Goal: Navigation & Orientation: Find specific page/section

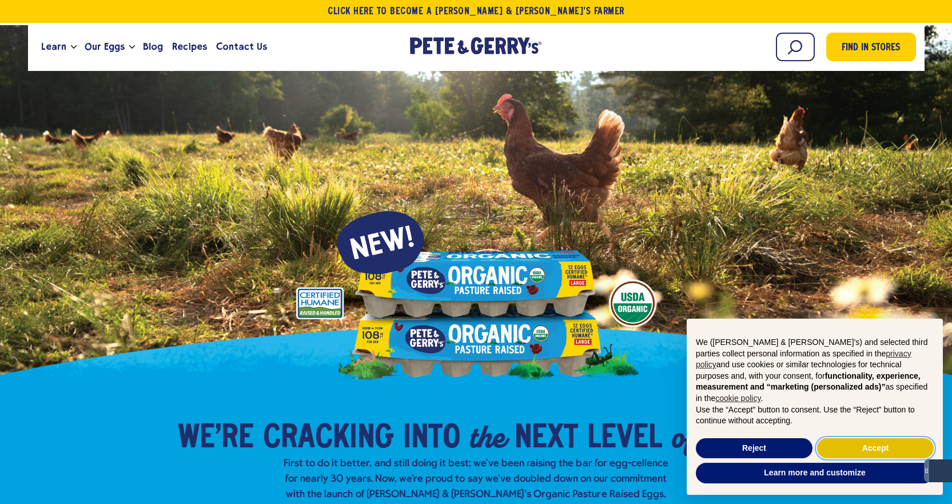
click at [875, 446] on button "Accept" at bounding box center [875, 448] width 117 height 21
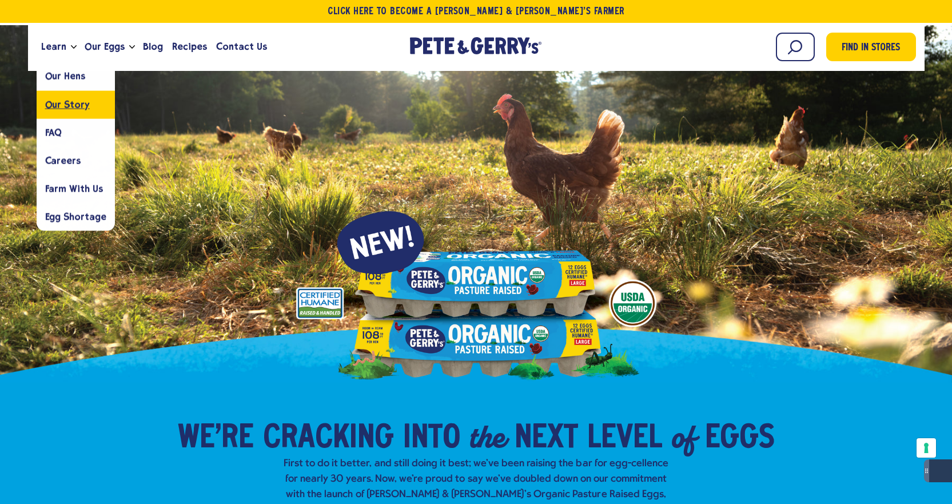
click at [59, 103] on span "Our Story" at bounding box center [67, 104] width 45 height 11
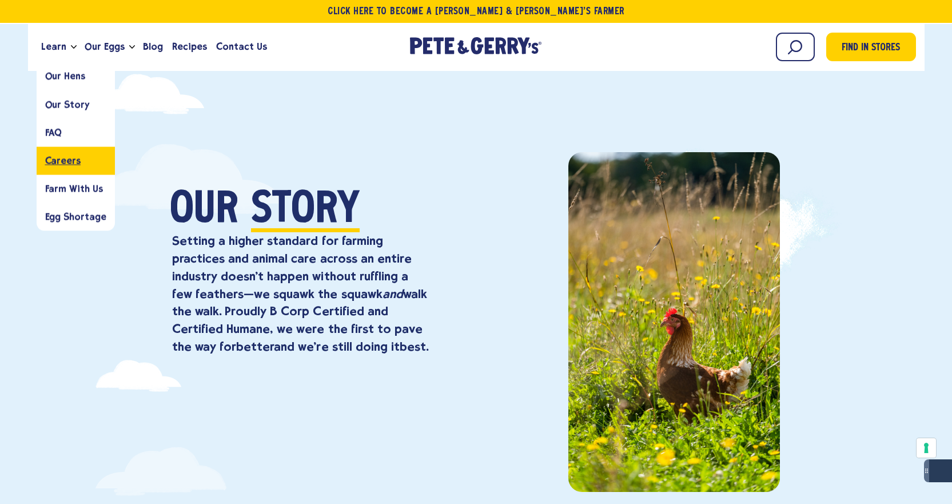
click at [64, 165] on span "Careers" at bounding box center [62, 160] width 35 height 11
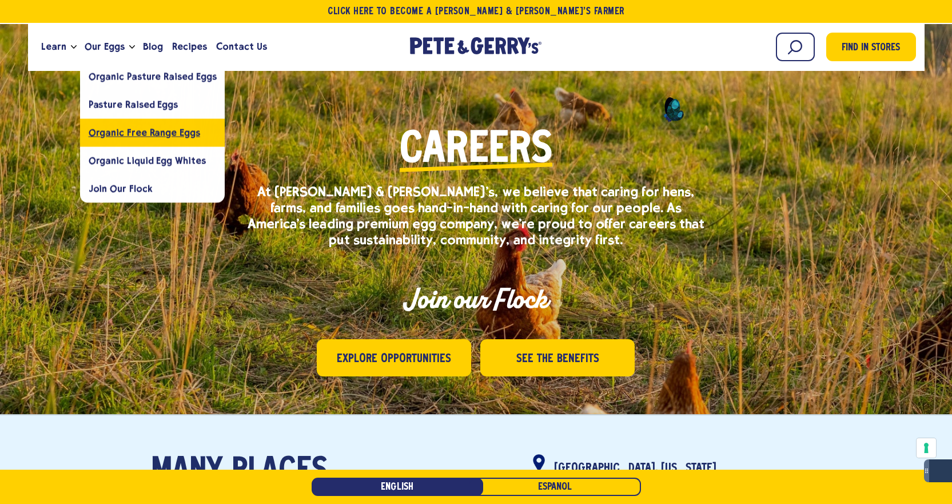
click at [132, 134] on span "Organic Free Range Eggs" at bounding box center [144, 132] width 111 height 11
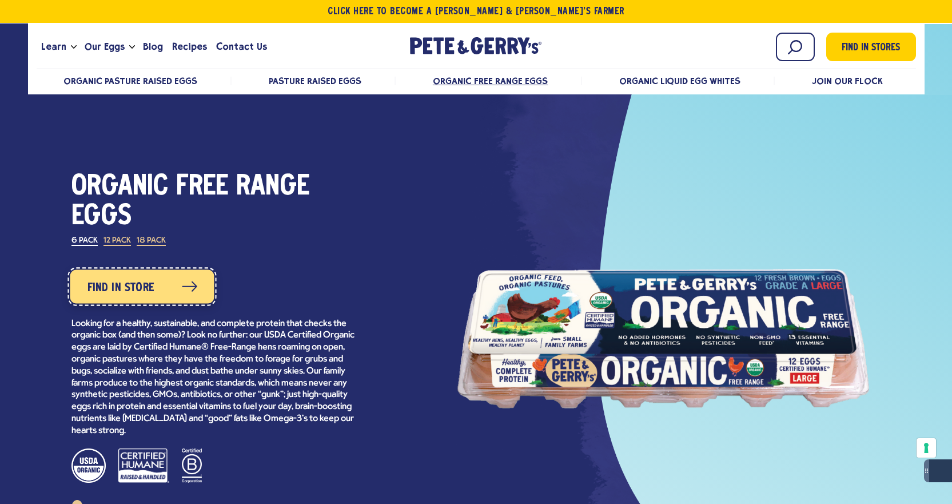
click at [136, 300] on link "Find in Store" at bounding box center [142, 286] width 144 height 34
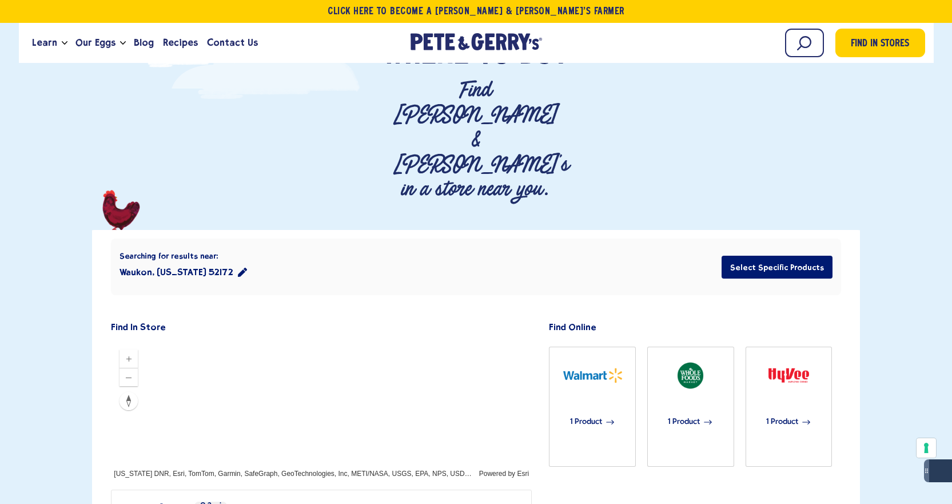
scroll to position [172, 0]
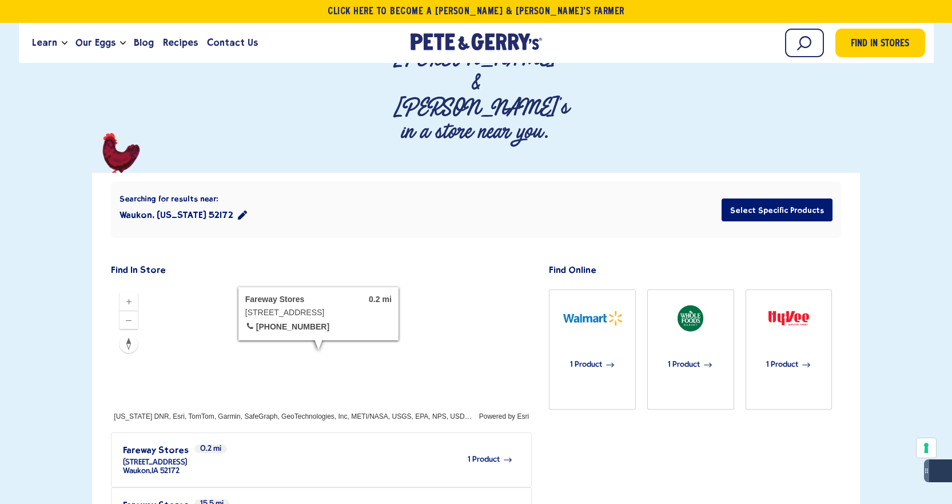
click at [493, 444] on div "1 Product" at bounding box center [350, 459] width 325 height 31
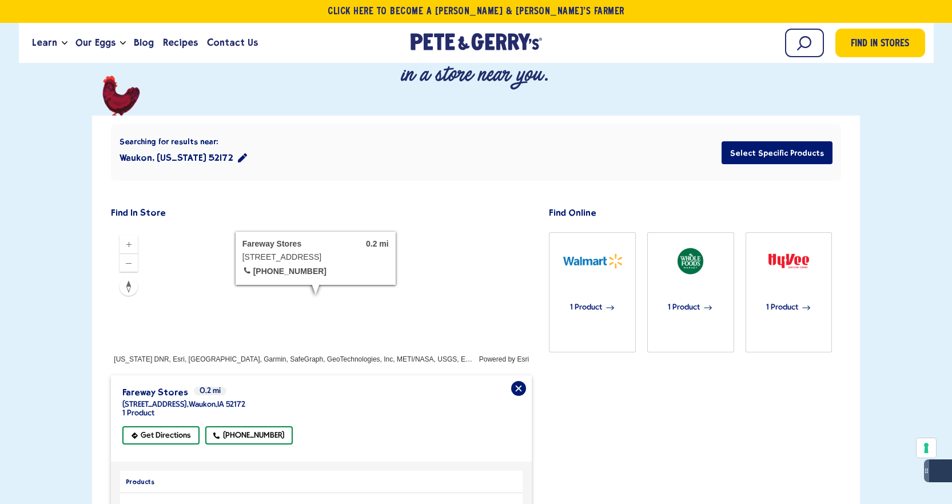
scroll to position [286, 0]
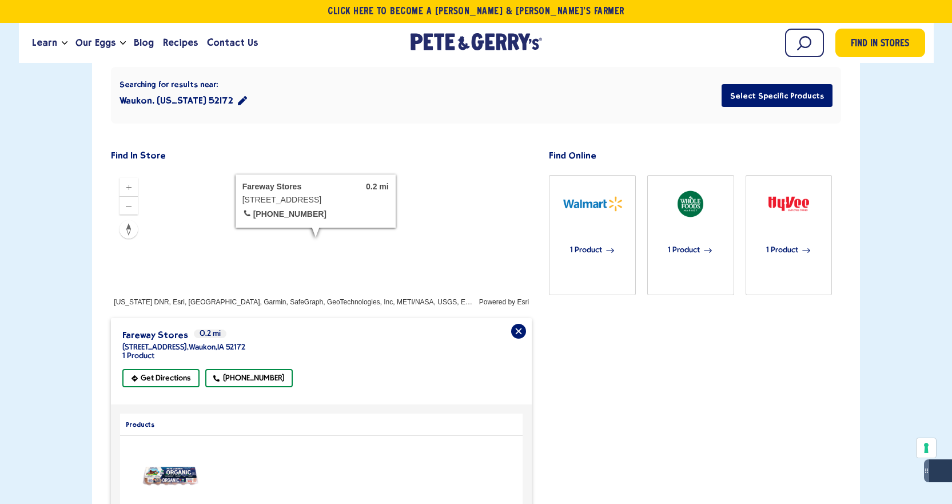
click at [165, 465] on img "product" at bounding box center [171, 476] width 60 height 23
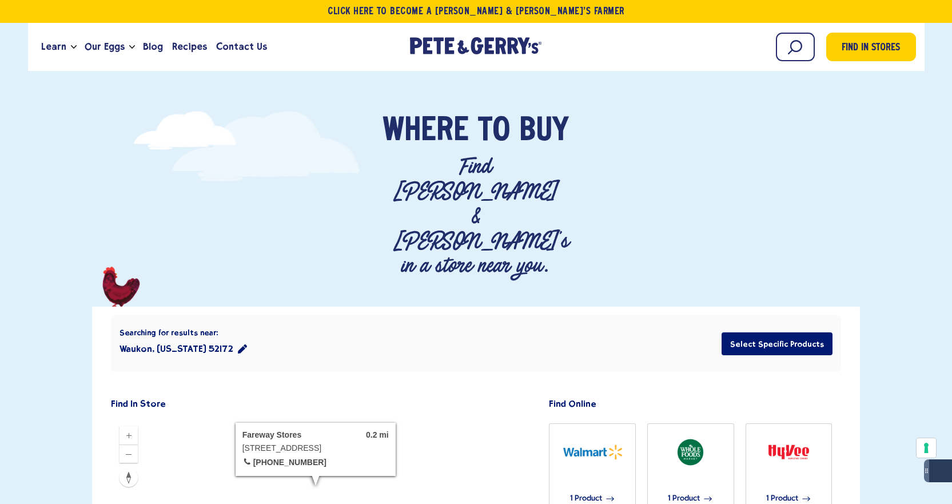
scroll to position [0, 0]
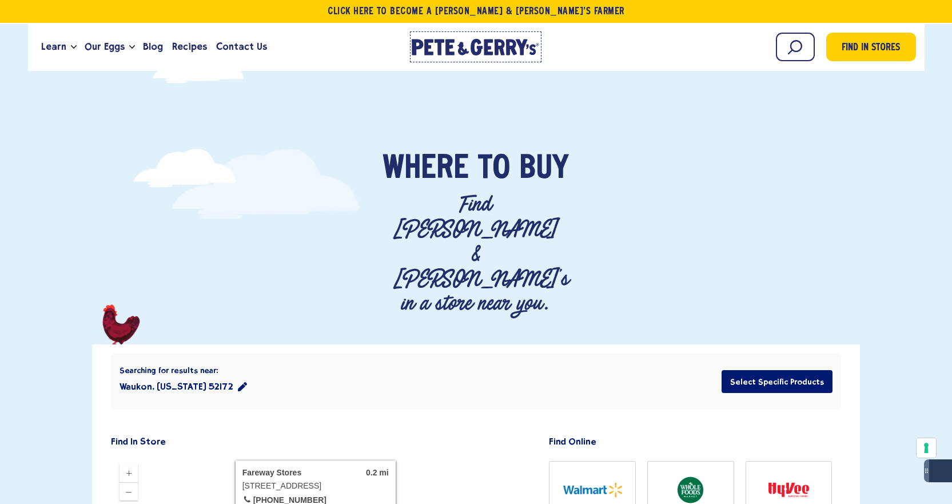
click at [430, 46] on icon at bounding box center [429, 47] width 9 height 16
